Goal: Check status: Check status

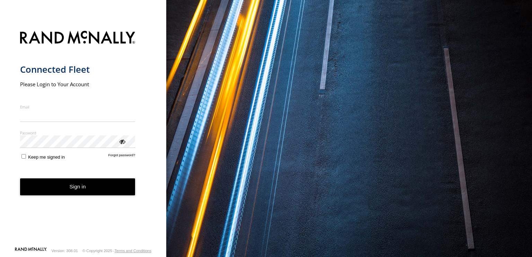
type input "**********"
click at [78, 190] on button "Sign in" at bounding box center [77, 187] width 115 height 17
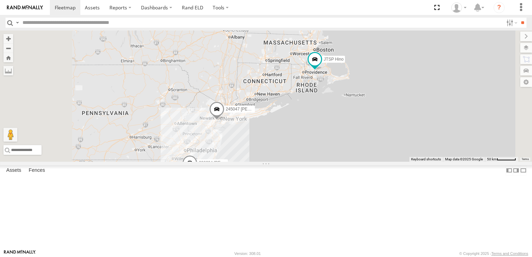
drag, startPoint x: 270, startPoint y: 146, endPoint x: 256, endPoint y: 182, distance: 38.6
click at [256, 162] on div "4 245047 [PERSON_NAME] 390294 [PERSON_NAME] JTSP Hino" at bounding box center [266, 96] width 532 height 131
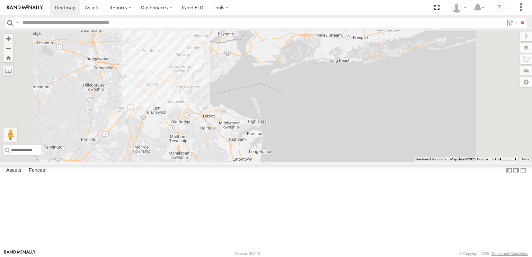
drag, startPoint x: 305, startPoint y: 120, endPoint x: 306, endPoint y: 168, distance: 48.2
click at [306, 162] on div "245047 [PERSON_NAME] 390294 [PERSON_NAME] JTSP Hino" at bounding box center [266, 96] width 532 height 131
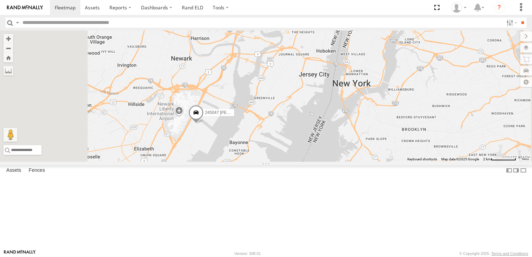
drag, startPoint x: 268, startPoint y: 188, endPoint x: 315, endPoint y: 185, distance: 46.9
click at [315, 162] on div "245047 [PERSON_NAME] 390294 [PERSON_NAME] JTSP Hino" at bounding box center [266, 96] width 532 height 131
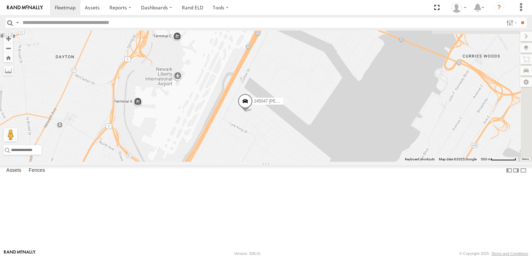
drag, startPoint x: 341, startPoint y: 156, endPoint x: 315, endPoint y: 189, distance: 42.0
click at [315, 162] on div "245047 [PERSON_NAME] 390294 [PERSON_NAME] JTSP Hino" at bounding box center [266, 96] width 532 height 131
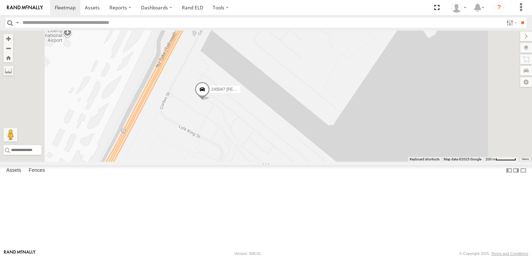
drag, startPoint x: 336, startPoint y: 162, endPoint x: 331, endPoint y: 163, distance: 4.6
click at [331, 162] on div "245047 [PERSON_NAME] 390294 [PERSON_NAME] JTSP Hino" at bounding box center [266, 96] width 532 height 131
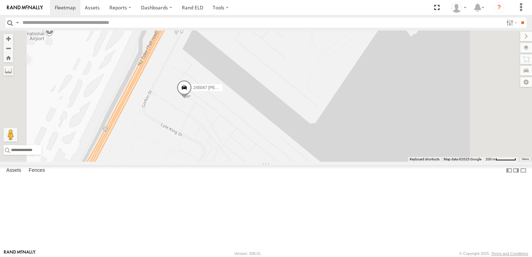
drag, startPoint x: 322, startPoint y: 169, endPoint x: 302, endPoint y: 167, distance: 19.5
click at [302, 162] on div "245047 [PERSON_NAME] 390294 [PERSON_NAME] JTSP Hino" at bounding box center [266, 96] width 532 height 131
drag, startPoint x: 286, startPoint y: 174, endPoint x: 289, endPoint y: 172, distance: 4.2
click at [289, 162] on div "245047 [PERSON_NAME] 390294 [PERSON_NAME] JTSP Hino" at bounding box center [266, 96] width 532 height 131
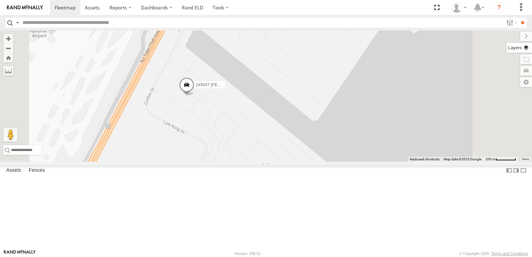
click at [527, 47] on label at bounding box center [519, 48] width 25 height 10
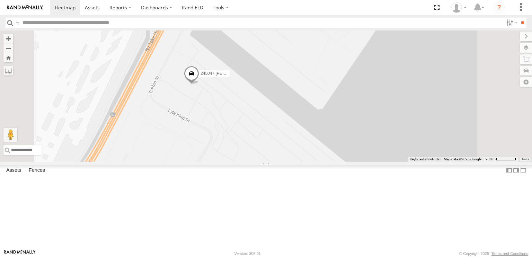
drag, startPoint x: 283, startPoint y: 169, endPoint x: 288, endPoint y: 157, distance: 13.8
click at [288, 157] on div "245047 [PERSON_NAME] 390294 [PERSON_NAME] JTSP Hino" at bounding box center [266, 96] width 532 height 131
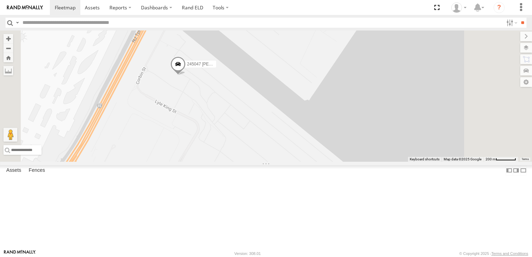
drag, startPoint x: 297, startPoint y: 144, endPoint x: 284, endPoint y: 136, distance: 15.7
click at [284, 136] on div "245047 [PERSON_NAME] 390294 [PERSON_NAME] JTSP Hino" at bounding box center [266, 96] width 532 height 131
click at [186, 75] on span at bounding box center [178, 65] width 15 height 19
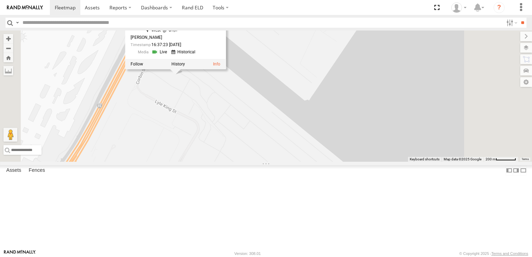
click at [271, 138] on div "245047 [PERSON_NAME] 390294 [PERSON_NAME] JTSP Hino 245047 [PERSON_NAME] All As…" at bounding box center [266, 96] width 532 height 131
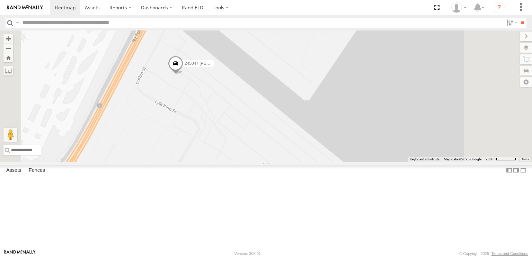
click at [0, 0] on label at bounding box center [0, 0] width 0 height 0
click at [0, 0] on span "Satellite + Roadmap" at bounding box center [0, 0] width 0 height 0
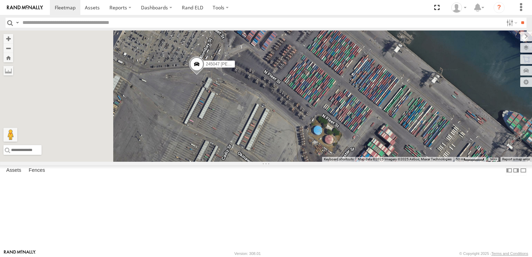
drag, startPoint x: 255, startPoint y: 116, endPoint x: 358, endPoint y: 183, distance: 123.3
click at [358, 162] on div "245047 [PERSON_NAME] 390294 [PERSON_NAME] JTSP Hino" at bounding box center [266, 96] width 532 height 131
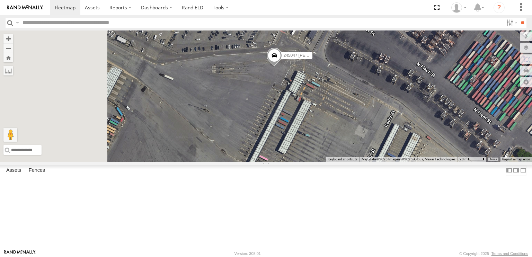
drag, startPoint x: 255, startPoint y: 141, endPoint x: 342, endPoint y: 147, distance: 86.5
click at [342, 147] on div "245047 [PERSON_NAME] 390294 [PERSON_NAME] JTSP Hino" at bounding box center [266, 96] width 532 height 131
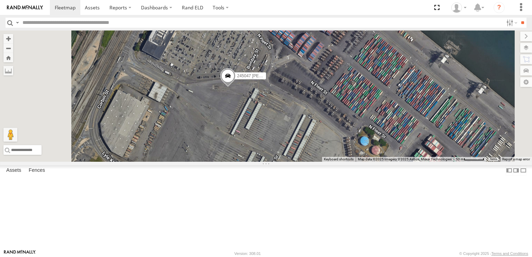
drag, startPoint x: 269, startPoint y: 175, endPoint x: 280, endPoint y: 167, distance: 13.7
click at [280, 162] on div "245047 [PERSON_NAME] 390294 [PERSON_NAME] JTSP Hino" at bounding box center [266, 96] width 532 height 131
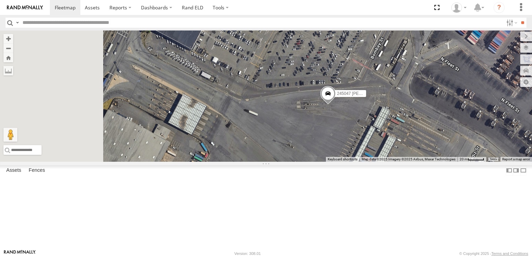
drag, startPoint x: 256, startPoint y: 163, endPoint x: 324, endPoint y: 218, distance: 87.0
click at [324, 162] on div "245047 [PERSON_NAME] 390294 [PERSON_NAME] JTSP Hino" at bounding box center [266, 96] width 532 height 131
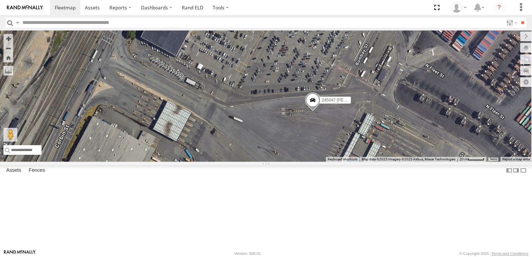
drag, startPoint x: 359, startPoint y: 188, endPoint x: 341, endPoint y: 196, distance: 19.6
click at [341, 162] on div "245047 [PERSON_NAME] 390294 [PERSON_NAME] JTSP Hino" at bounding box center [266, 96] width 532 height 131
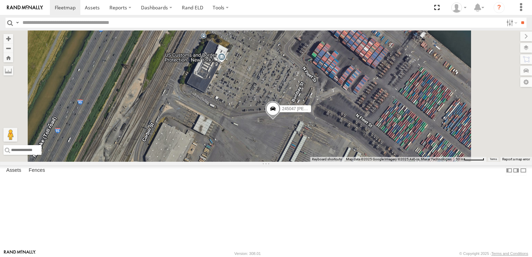
drag, startPoint x: 351, startPoint y: 189, endPoint x: 340, endPoint y: 180, distance: 13.3
click at [340, 162] on div "245047 [PERSON_NAME] 390294 [PERSON_NAME] JTSP Hino" at bounding box center [266, 96] width 532 height 131
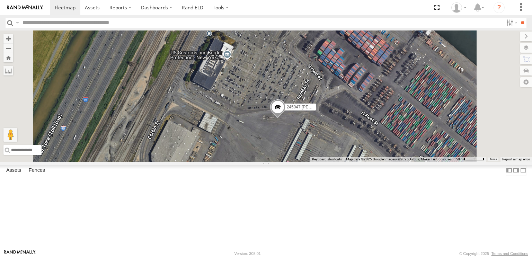
drag, startPoint x: 322, startPoint y: 191, endPoint x: 327, endPoint y: 191, distance: 5.2
click at [327, 162] on div "245047 [PERSON_NAME] 390294 [PERSON_NAME] JTSP Hino" at bounding box center [266, 96] width 532 height 131
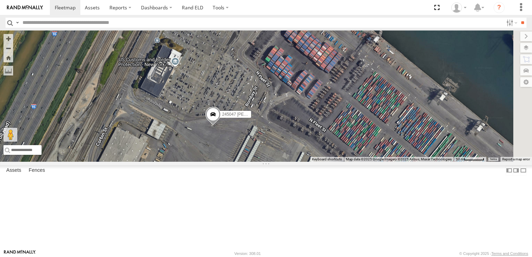
drag, startPoint x: 334, startPoint y: 198, endPoint x: 274, endPoint y: 203, distance: 60.6
click at [274, 162] on div "245047 [PERSON_NAME] 390294 [PERSON_NAME] JTSP Hino" at bounding box center [266, 96] width 532 height 131
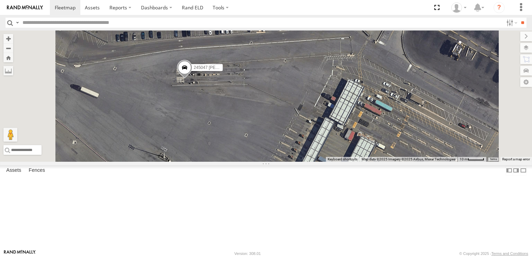
drag, startPoint x: 252, startPoint y: 134, endPoint x: 301, endPoint y: 198, distance: 80.1
click at [301, 162] on div "245047 [PERSON_NAME] 390294 [PERSON_NAME] JTSP Hino" at bounding box center [266, 96] width 532 height 131
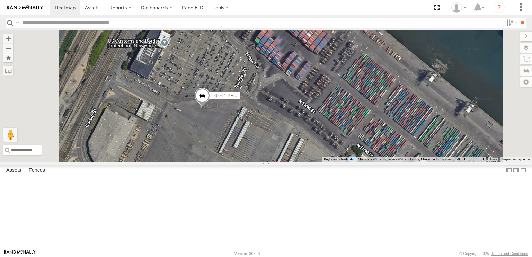
drag, startPoint x: 255, startPoint y: 188, endPoint x: 283, endPoint y: 175, distance: 30.4
click at [283, 162] on div "245047 [PERSON_NAME] 390294 [PERSON_NAME] JTSP Hino" at bounding box center [266, 96] width 532 height 131
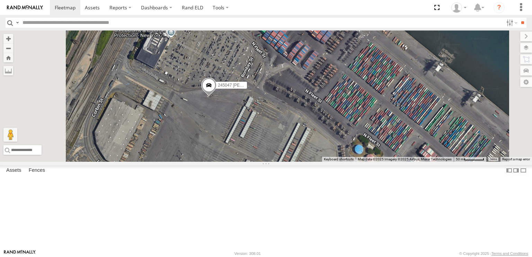
drag, startPoint x: 290, startPoint y: 184, endPoint x: 297, endPoint y: 173, distance: 12.7
click at [297, 162] on div "245047 [PERSON_NAME] 390294 [PERSON_NAME] JTSP Hino" at bounding box center [266, 96] width 532 height 131
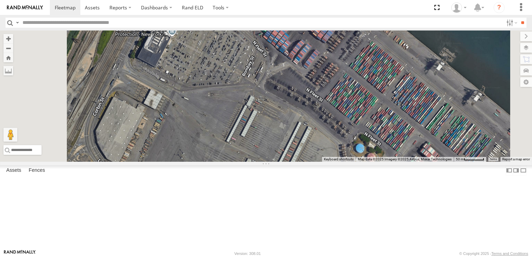
click at [0, 0] on div "245047 [PERSON_NAME] All Assets [PERSON_NAME] St [PERSON_NAME] 40.67714 -74.158…" at bounding box center [0, 0] width 0 height 0
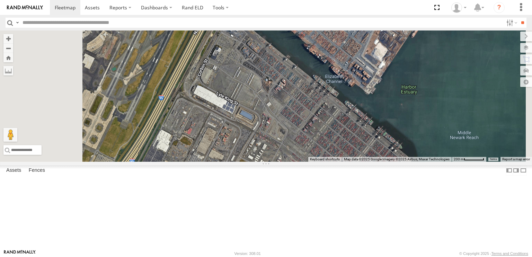
click at [0, 0] on div "245047 [PERSON_NAME]" at bounding box center [0, 0] width 0 height 0
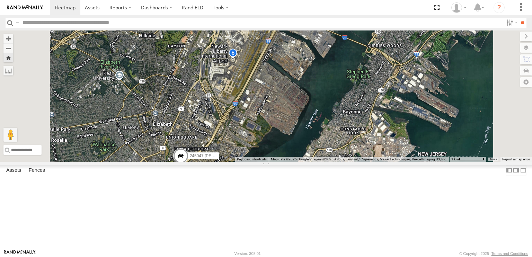
drag, startPoint x: 250, startPoint y: 203, endPoint x: 267, endPoint y: 163, distance: 43.1
click at [267, 162] on div "245047 [PERSON_NAME]" at bounding box center [266, 96] width 532 height 131
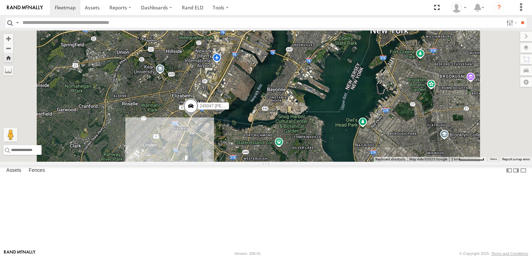
drag, startPoint x: 233, startPoint y: 188, endPoint x: 257, endPoint y: 163, distance: 34.3
click at [257, 162] on div "245047 [PERSON_NAME]" at bounding box center [266, 96] width 532 height 131
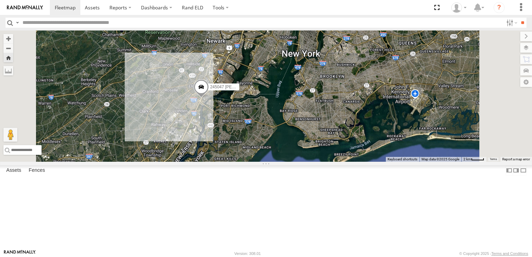
drag, startPoint x: 276, startPoint y: 195, endPoint x: 285, endPoint y: 183, distance: 15.4
click at [285, 162] on div "245047 [PERSON_NAME]" at bounding box center [266, 96] width 532 height 131
